Goal: Task Accomplishment & Management: Manage account settings

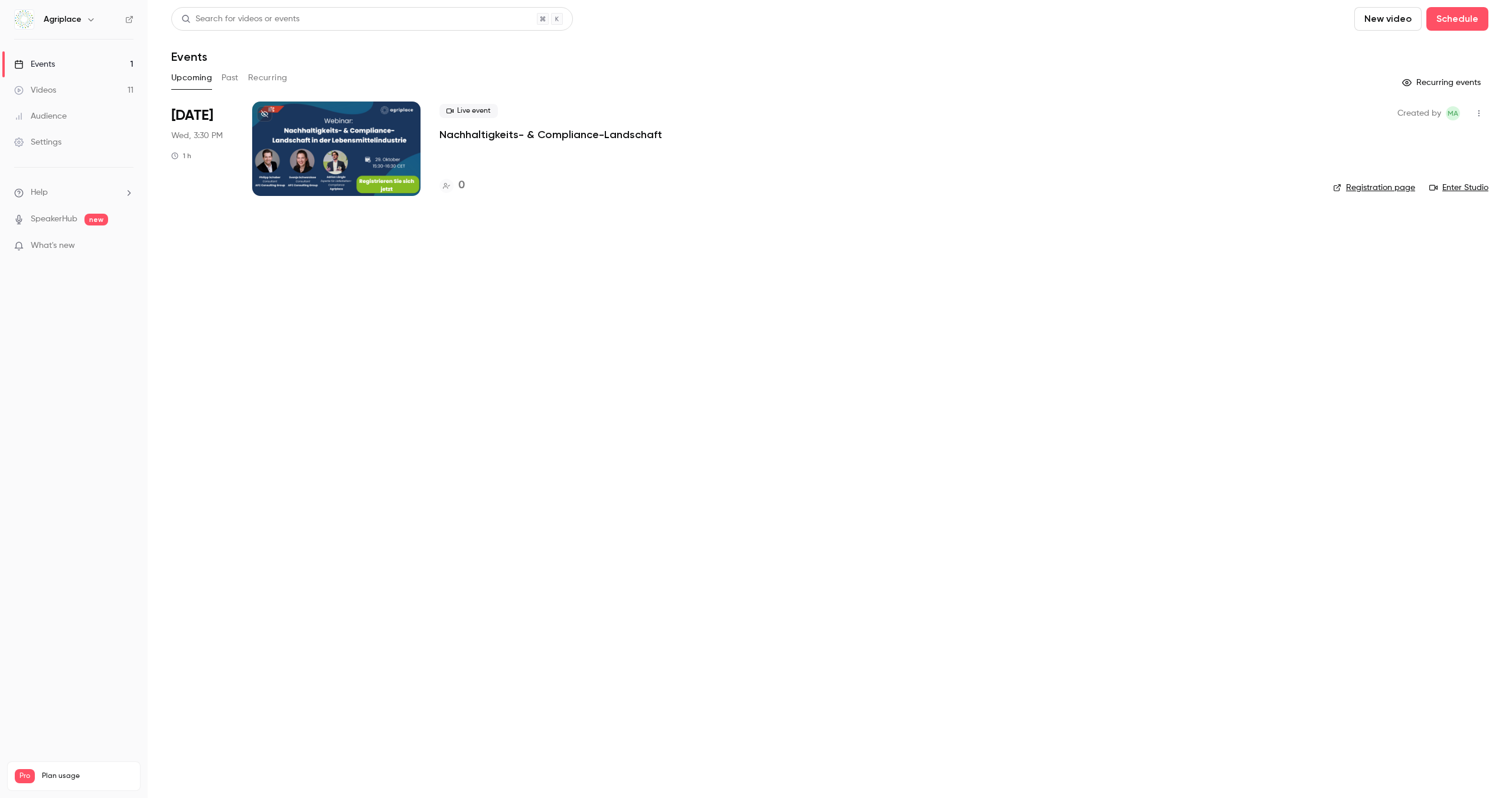
click at [542, 129] on p "Nachhaltigkeits- & Compliance-Landschaft" at bounding box center [550, 135] width 222 height 14
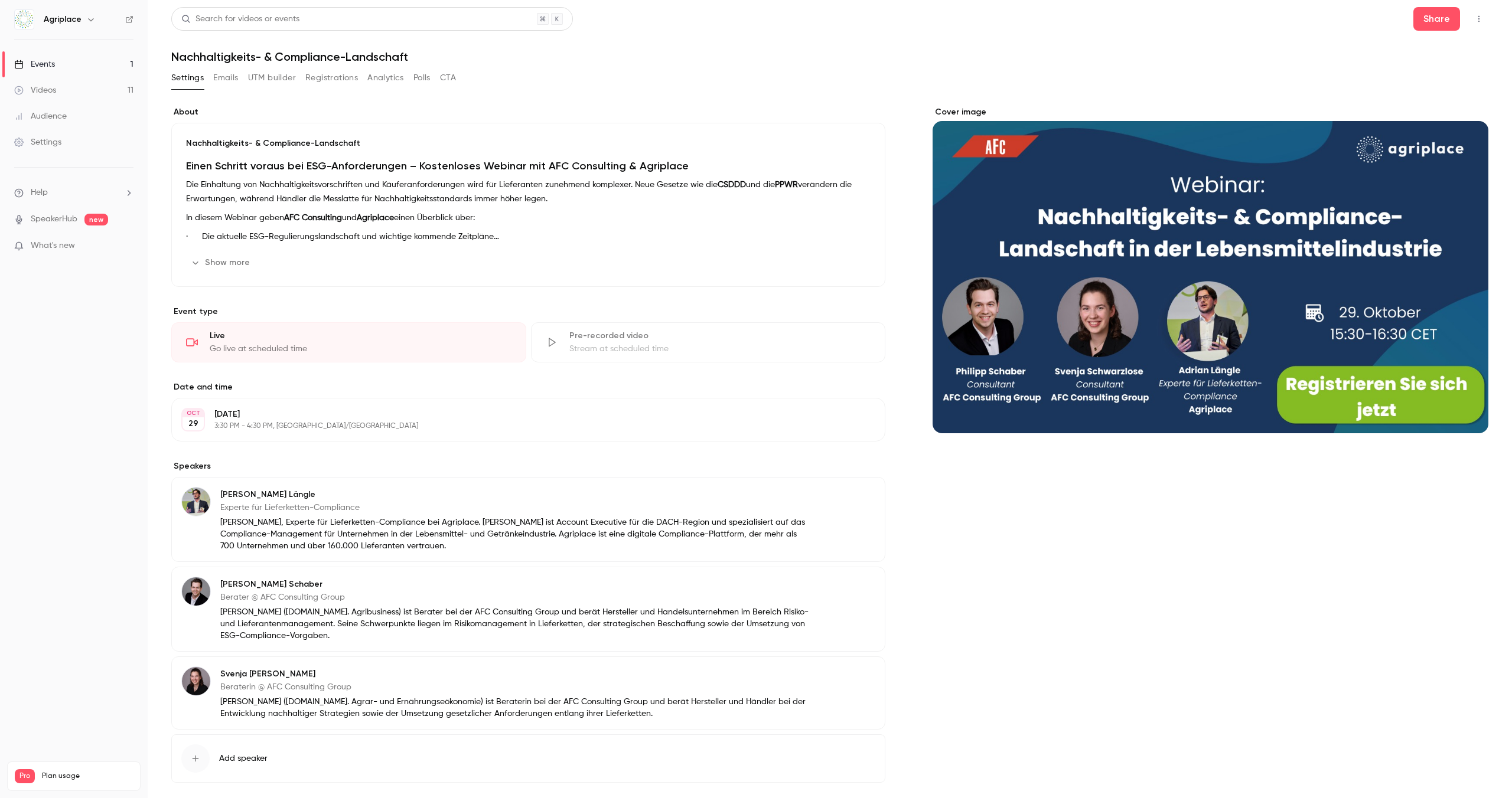
click at [222, 81] on button "Emails" at bounding box center [226, 77] width 25 height 19
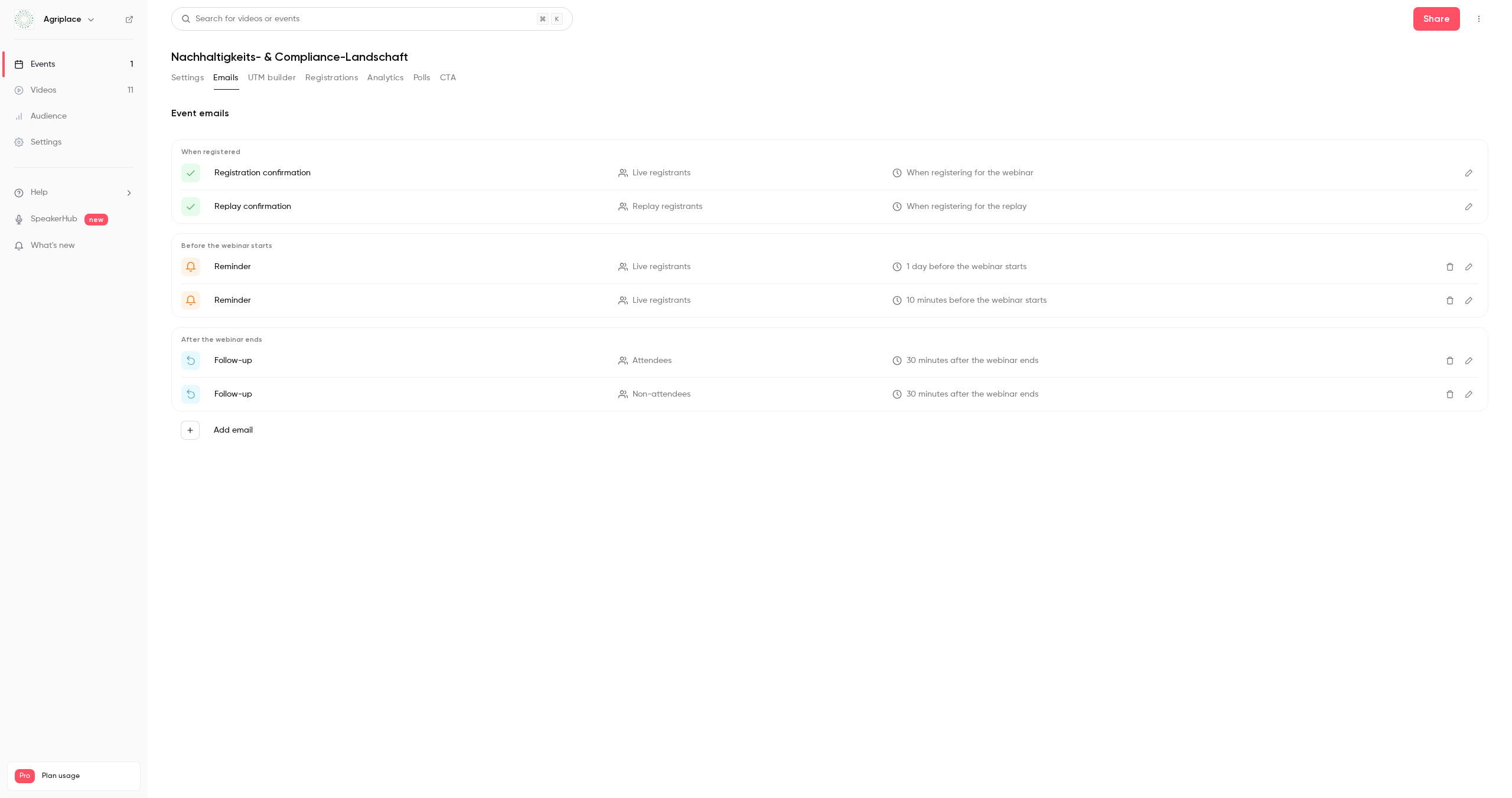
click at [188, 87] on button "Settings" at bounding box center [188, 77] width 33 height 19
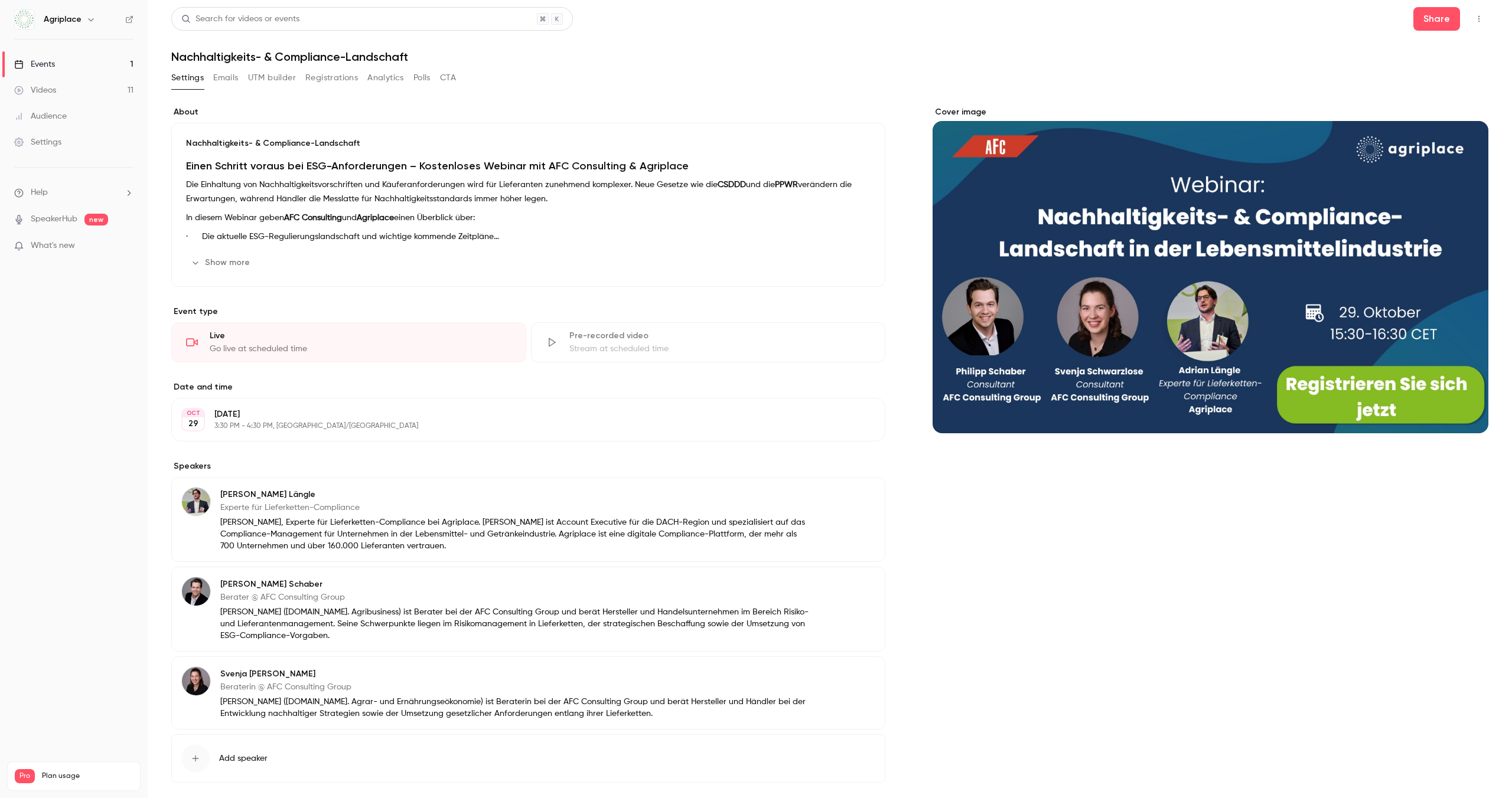
click at [235, 82] on button "Emails" at bounding box center [226, 77] width 25 height 19
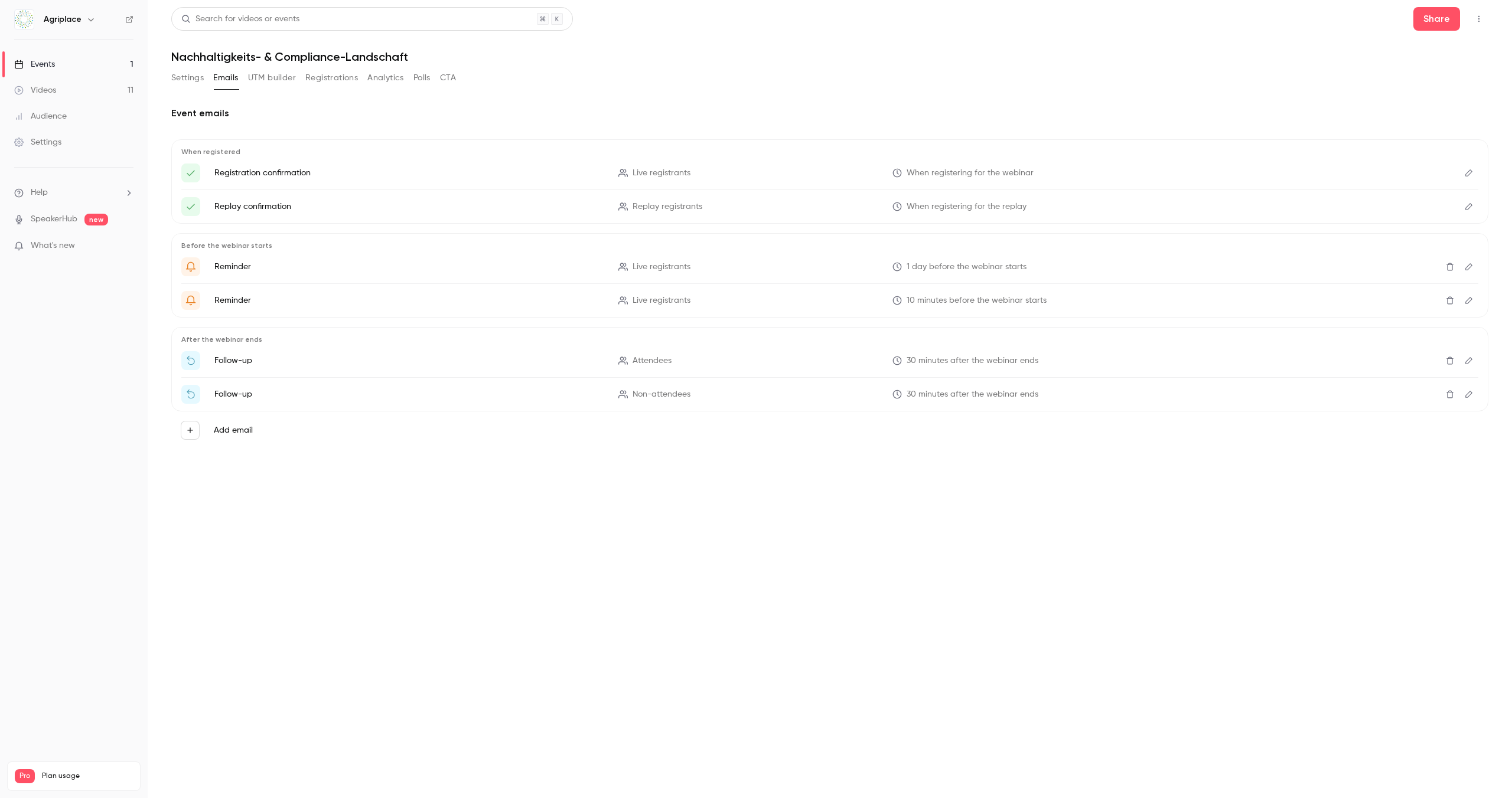
click at [335, 81] on button "Registrations" at bounding box center [332, 77] width 53 height 19
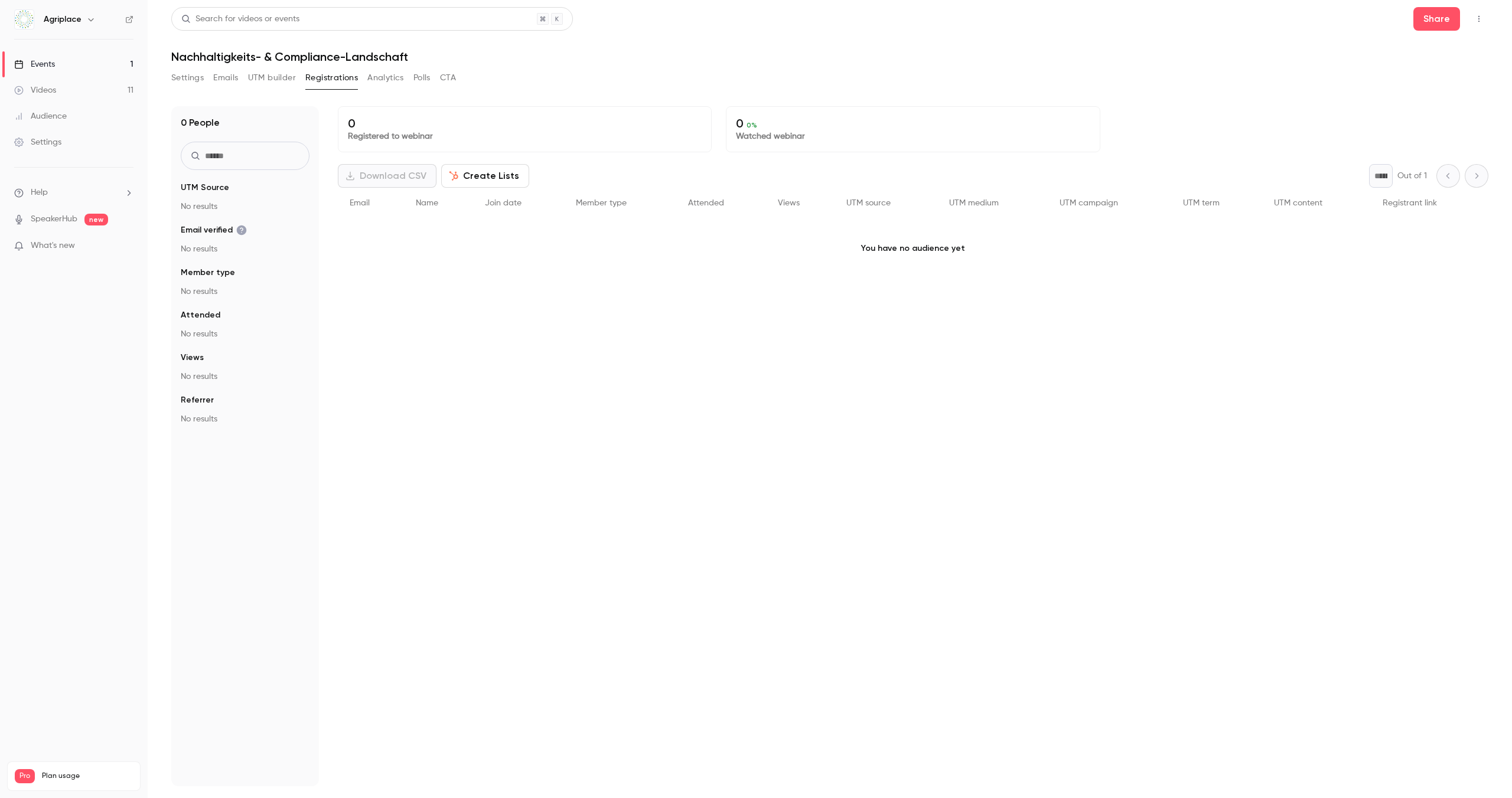
click at [388, 81] on button "Analytics" at bounding box center [385, 77] width 36 height 19
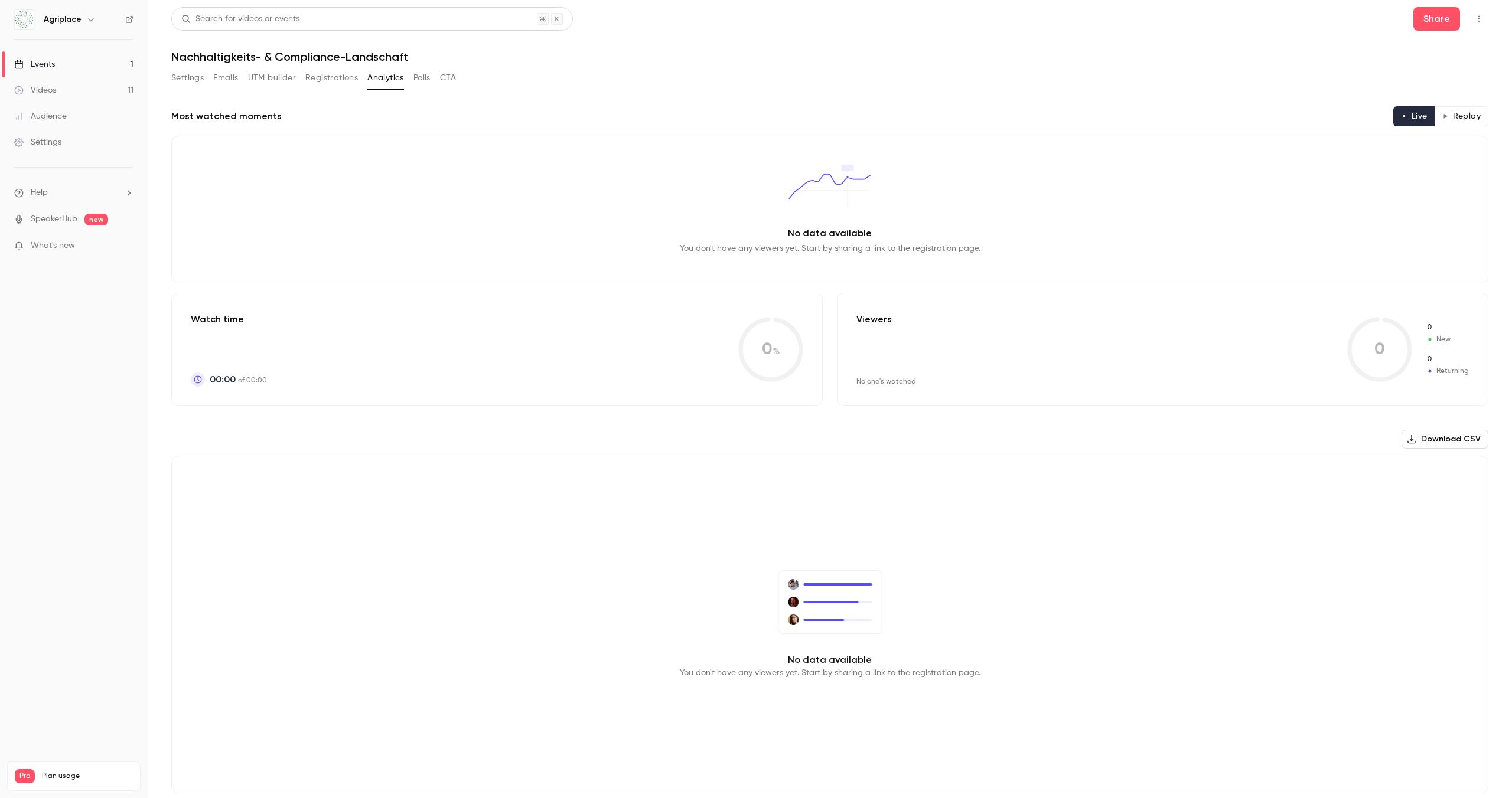
click at [403, 80] on button "Analytics" at bounding box center [385, 77] width 36 height 19
click at [279, 83] on button "UTM builder" at bounding box center [272, 77] width 48 height 19
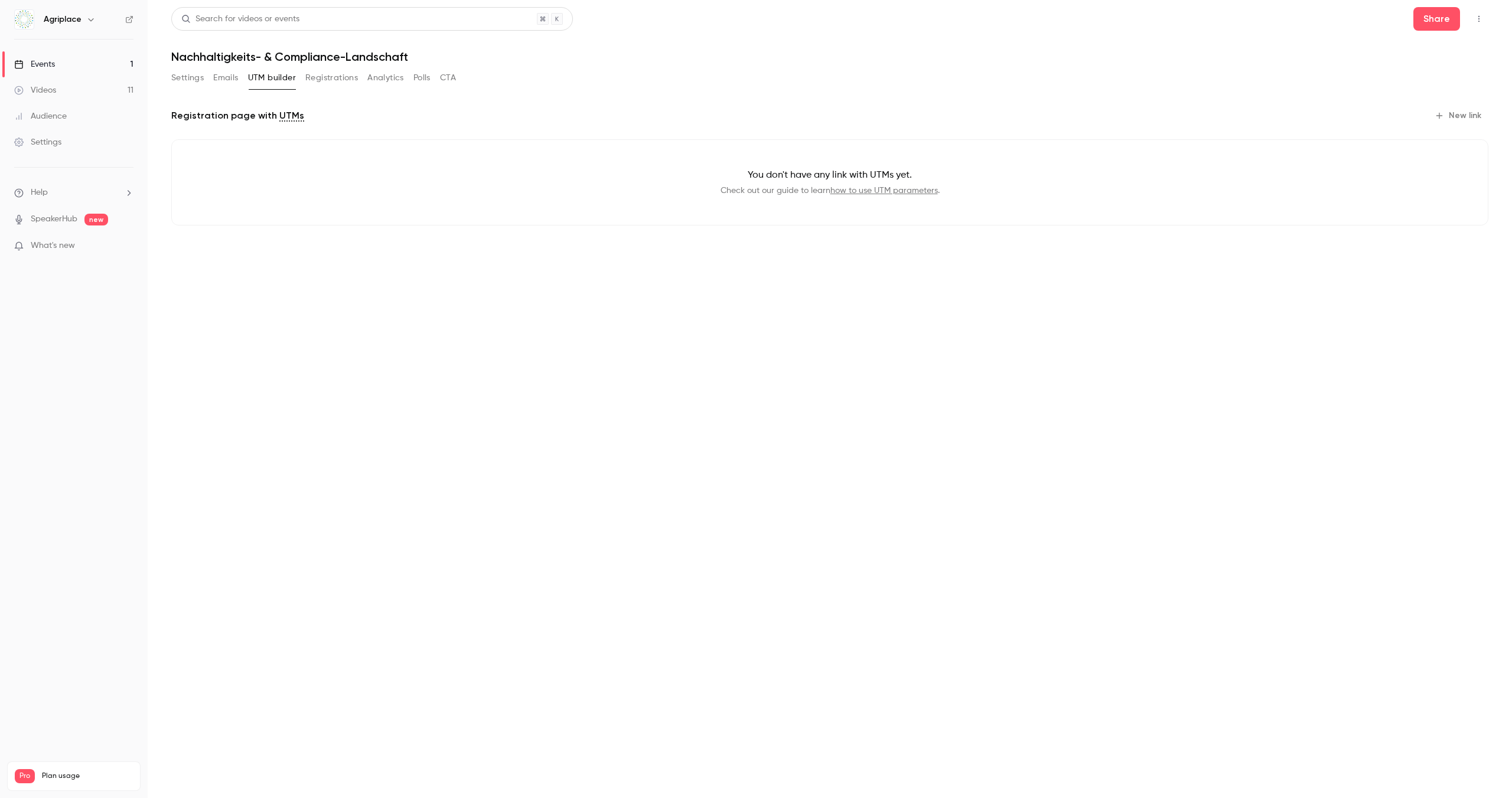
click at [334, 78] on button "Registrations" at bounding box center [332, 77] width 53 height 19
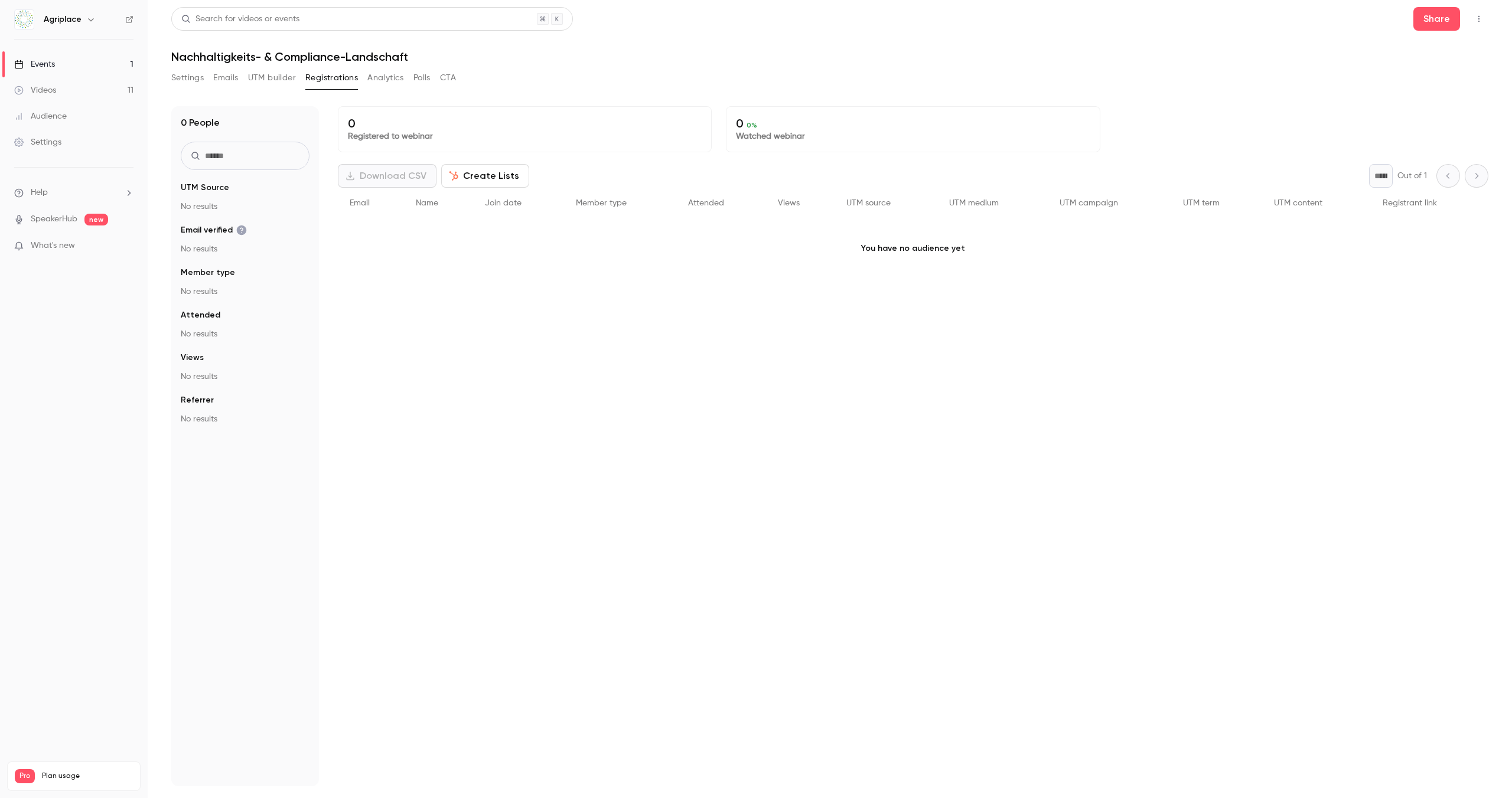
click at [480, 175] on button "Create Lists" at bounding box center [485, 176] width 88 height 23
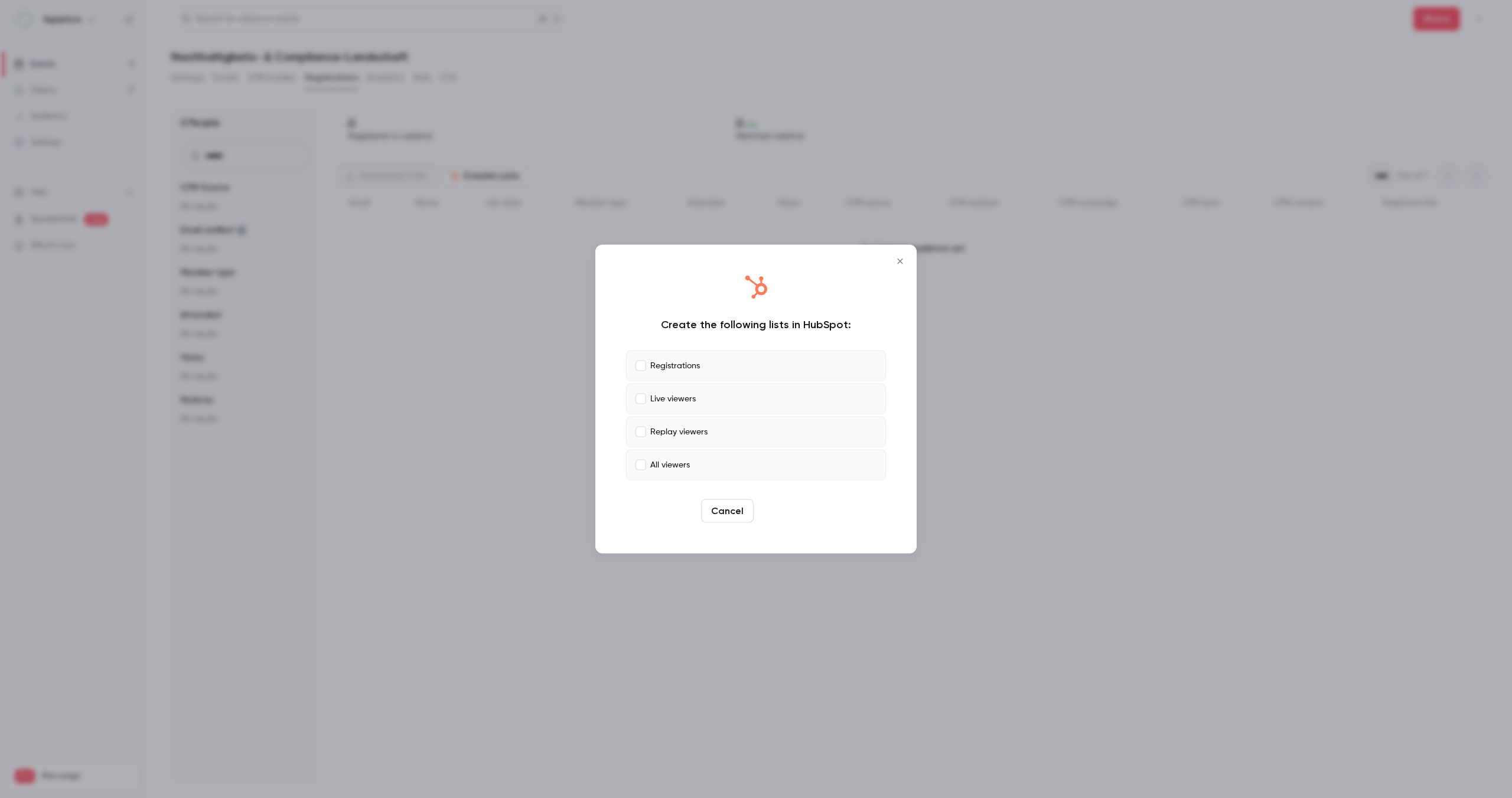
click at [786, 509] on button "Create" at bounding box center [784, 511] width 53 height 23
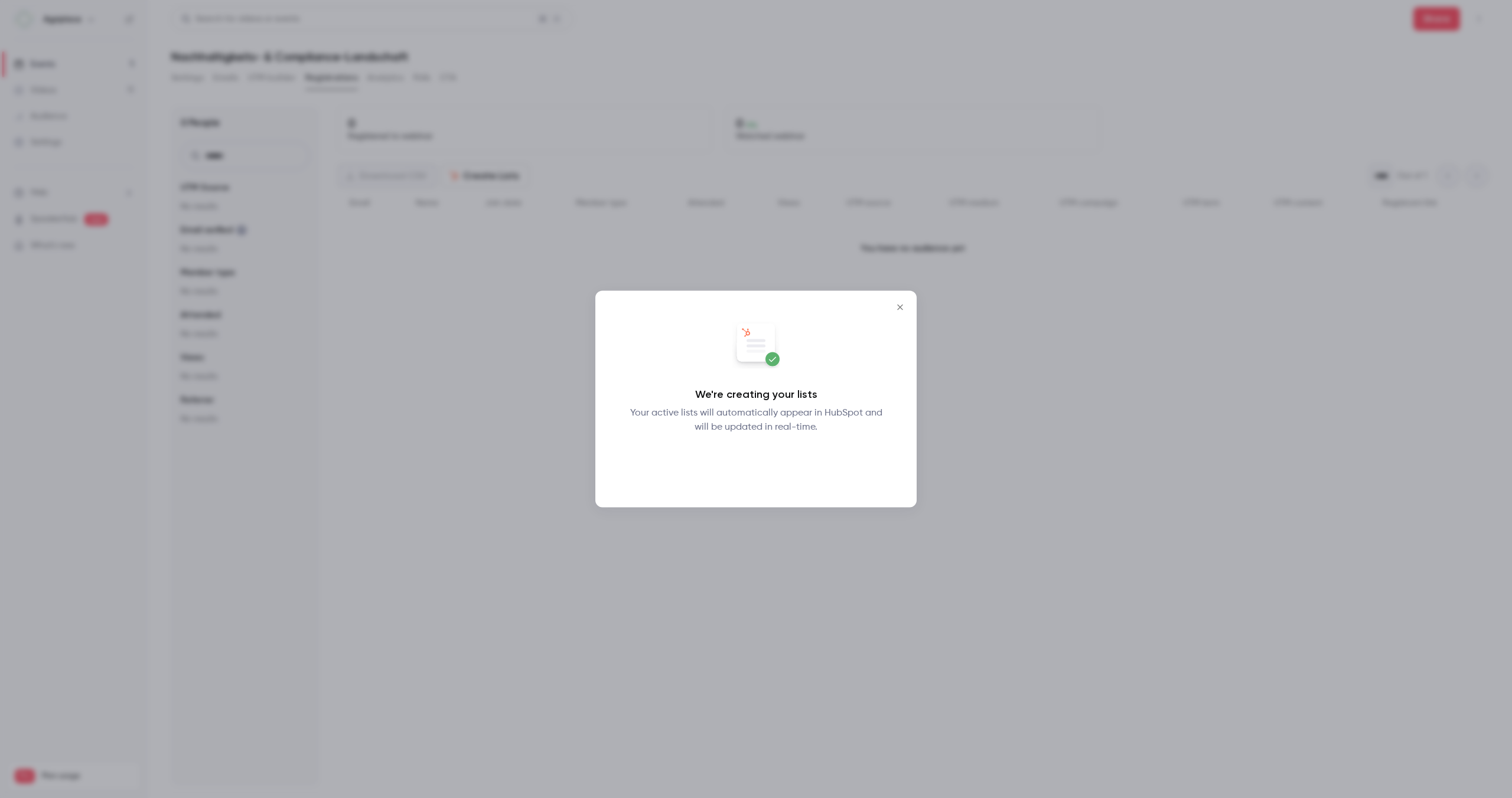
click at [759, 464] on button "Okay" at bounding box center [756, 465] width 43 height 23
